Goal: Use online tool/utility: Utilize a website feature to perform a specific function

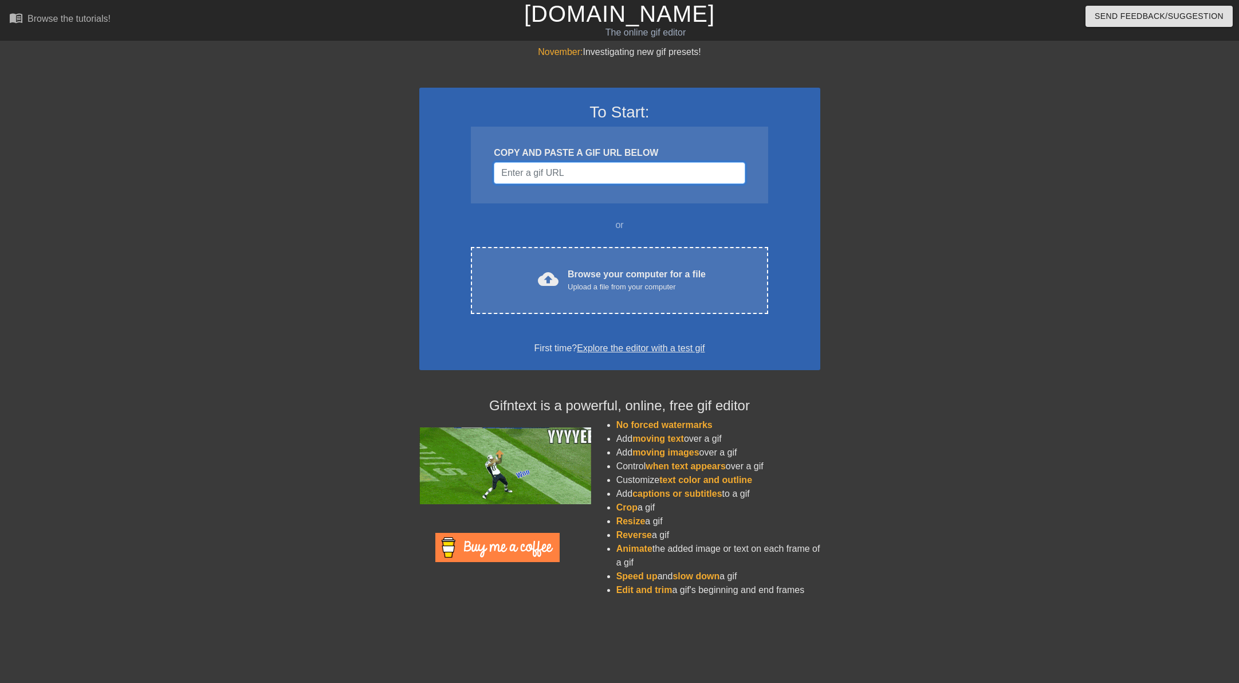
click at [580, 173] on input "Username" at bounding box center [619, 173] width 251 height 22
click at [573, 171] on input "Username" at bounding box center [619, 173] width 251 height 22
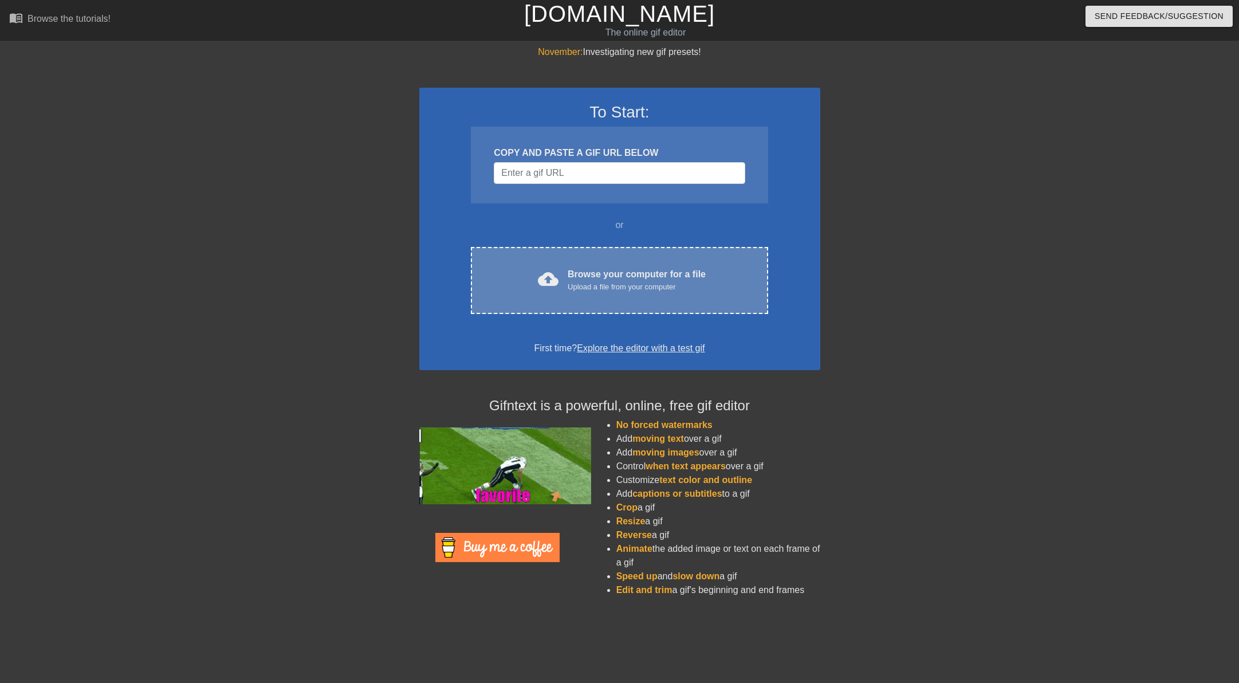
click at [556, 280] on span "cloud_upload" at bounding box center [548, 279] width 21 height 21
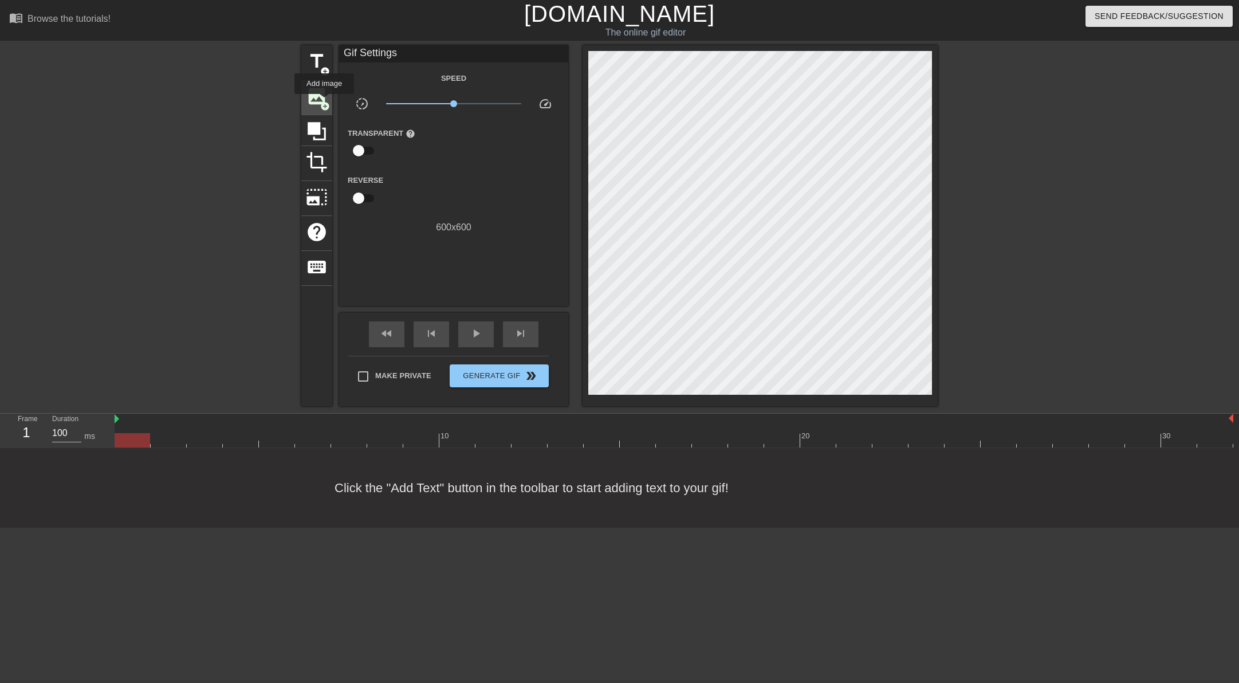
click at [324, 102] on span "add_circle" at bounding box center [325, 106] width 10 height 10
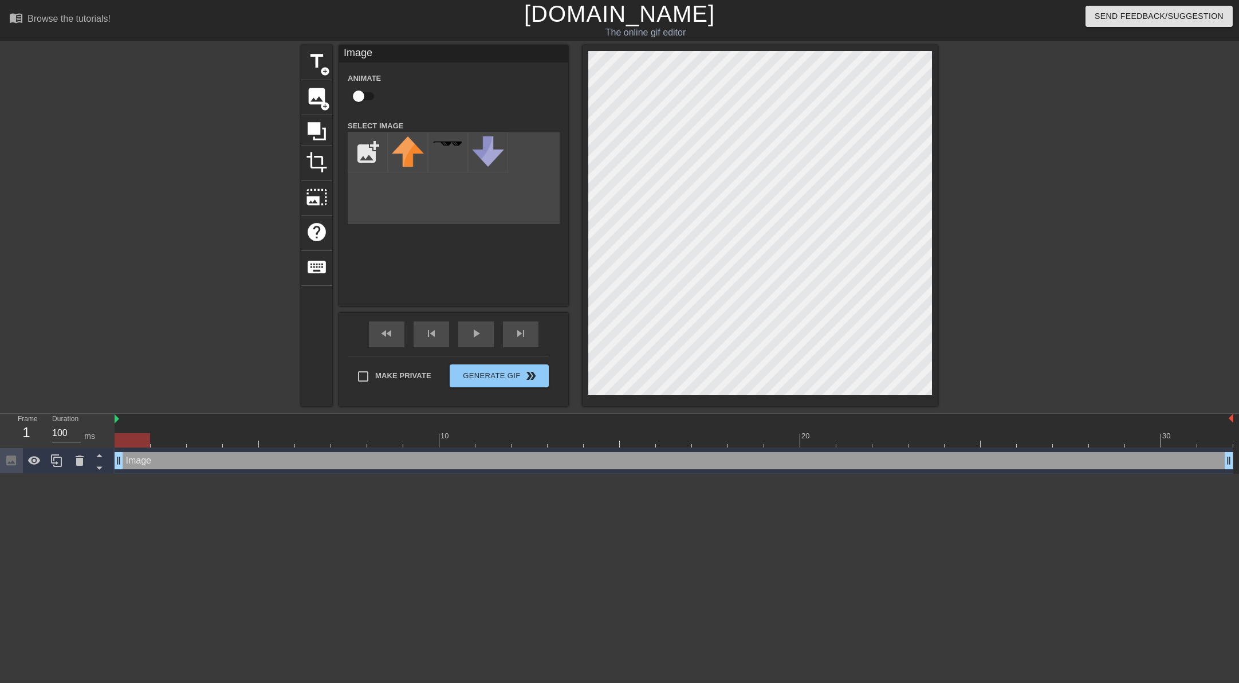
drag, startPoint x: 186, startPoint y: 437, endPoint x: 132, endPoint y: 445, distance: 54.4
click at [126, 447] on div at bounding box center [674, 440] width 1119 height 14
click at [373, 150] on input "file" at bounding box center [367, 152] width 39 height 39
type input "C:\fakepath\nails.gif"
click at [402, 152] on img at bounding box center [408, 152] width 32 height 32
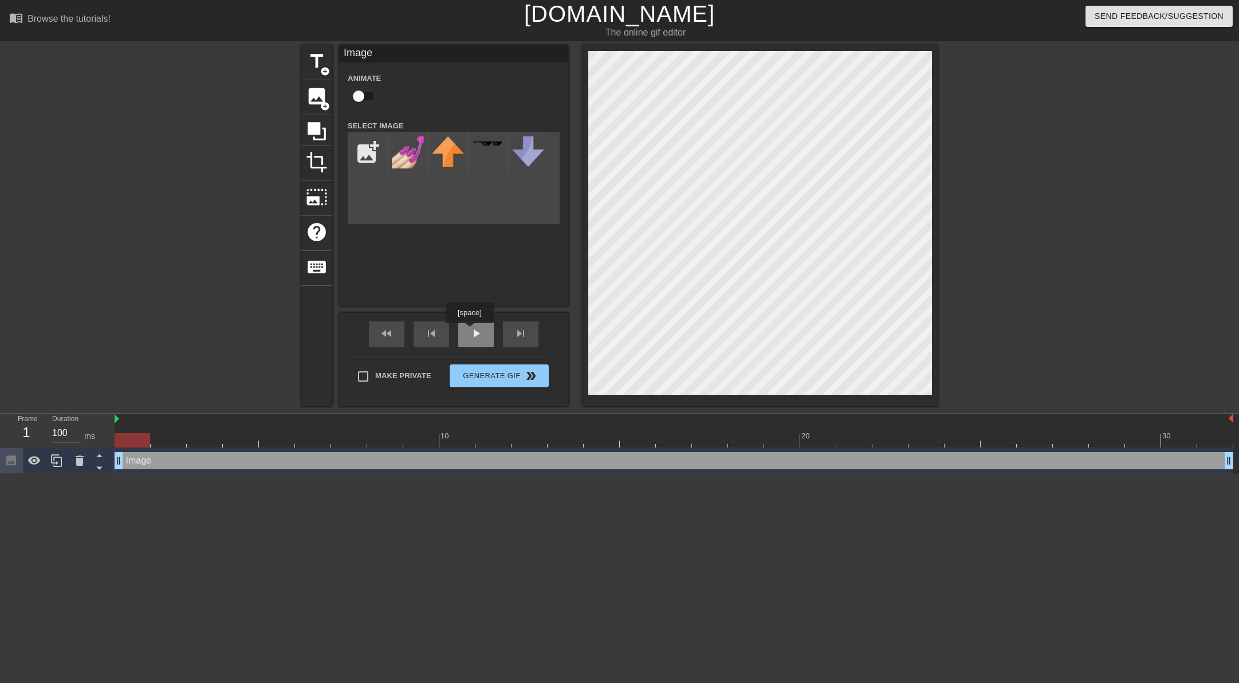
click at [469, 331] on span "play_arrow" at bounding box center [476, 334] width 14 height 14
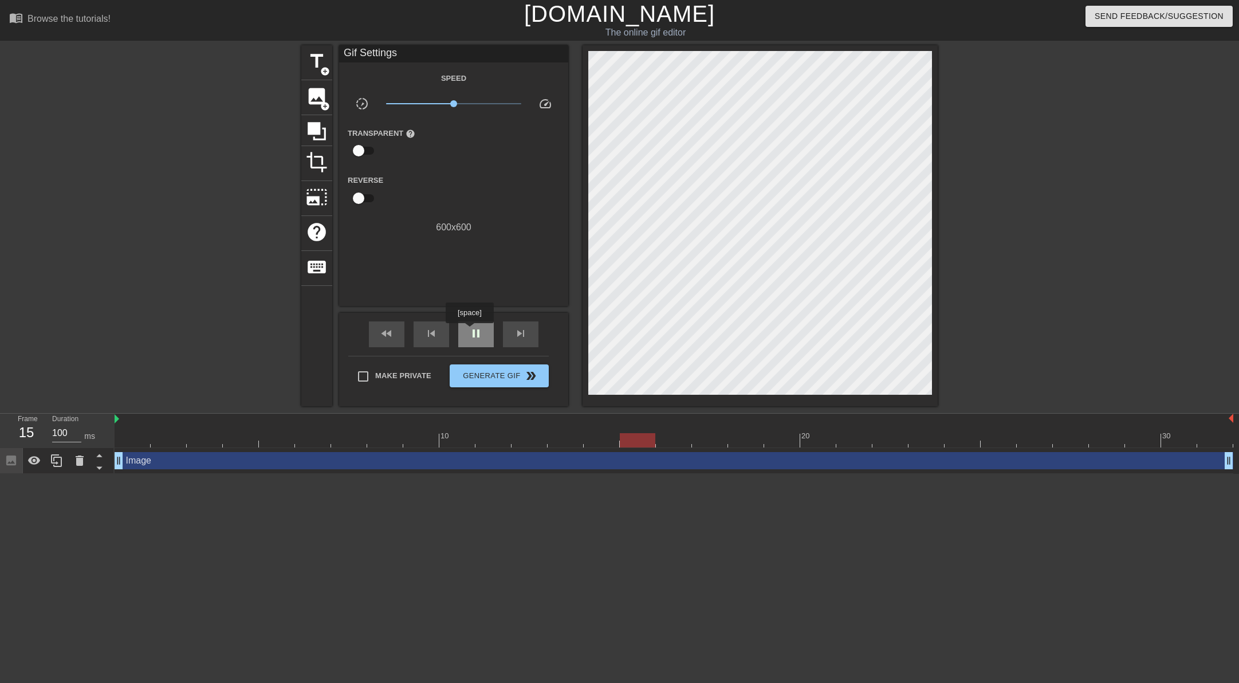
click at [469, 331] on span "pause" at bounding box center [476, 334] width 14 height 14
click at [469, 331] on span "play_arrow" at bounding box center [476, 334] width 14 height 14
